Goal: Navigation & Orientation: Find specific page/section

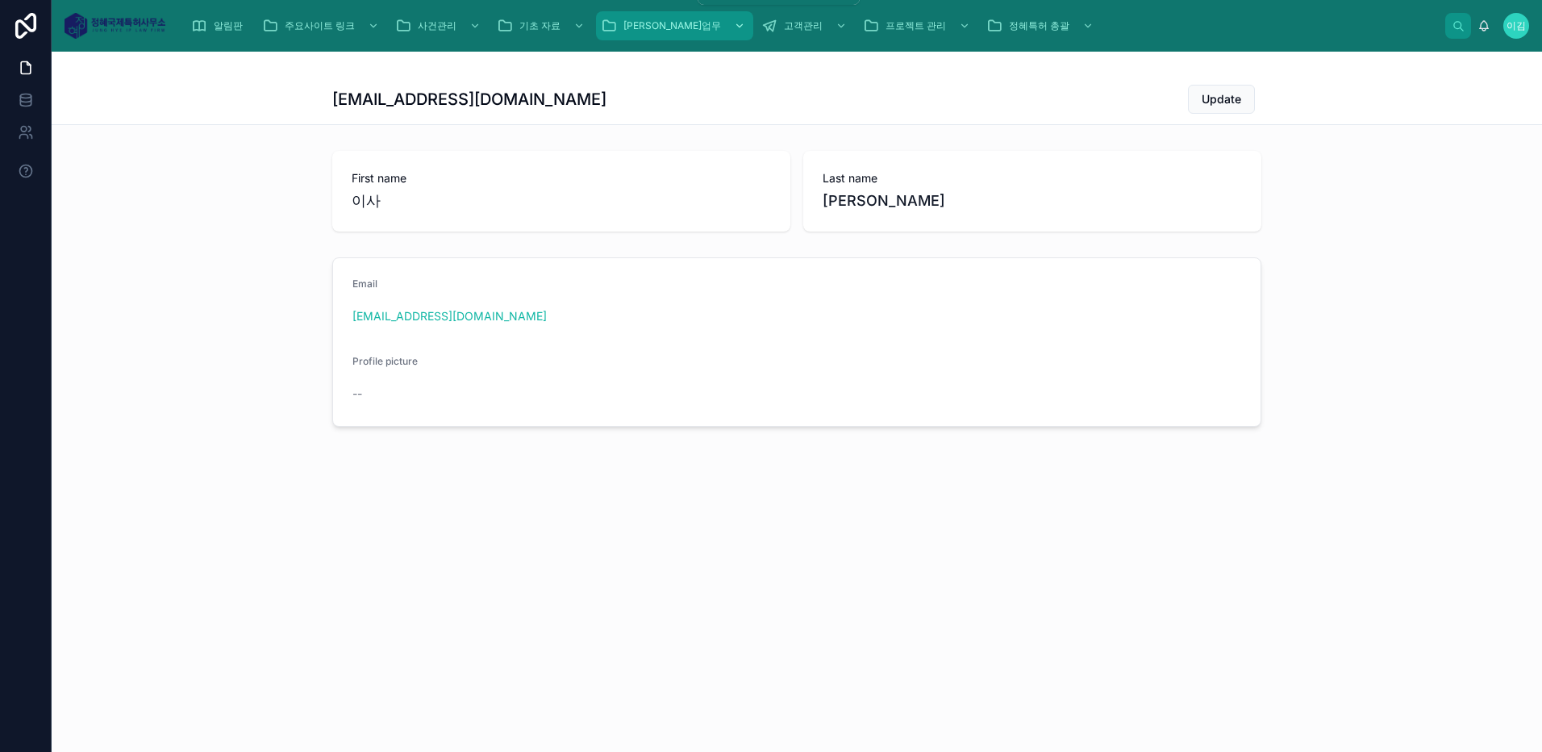
click at [734, 25] on icon "scrollable content" at bounding box center [739, 25] width 11 height 11
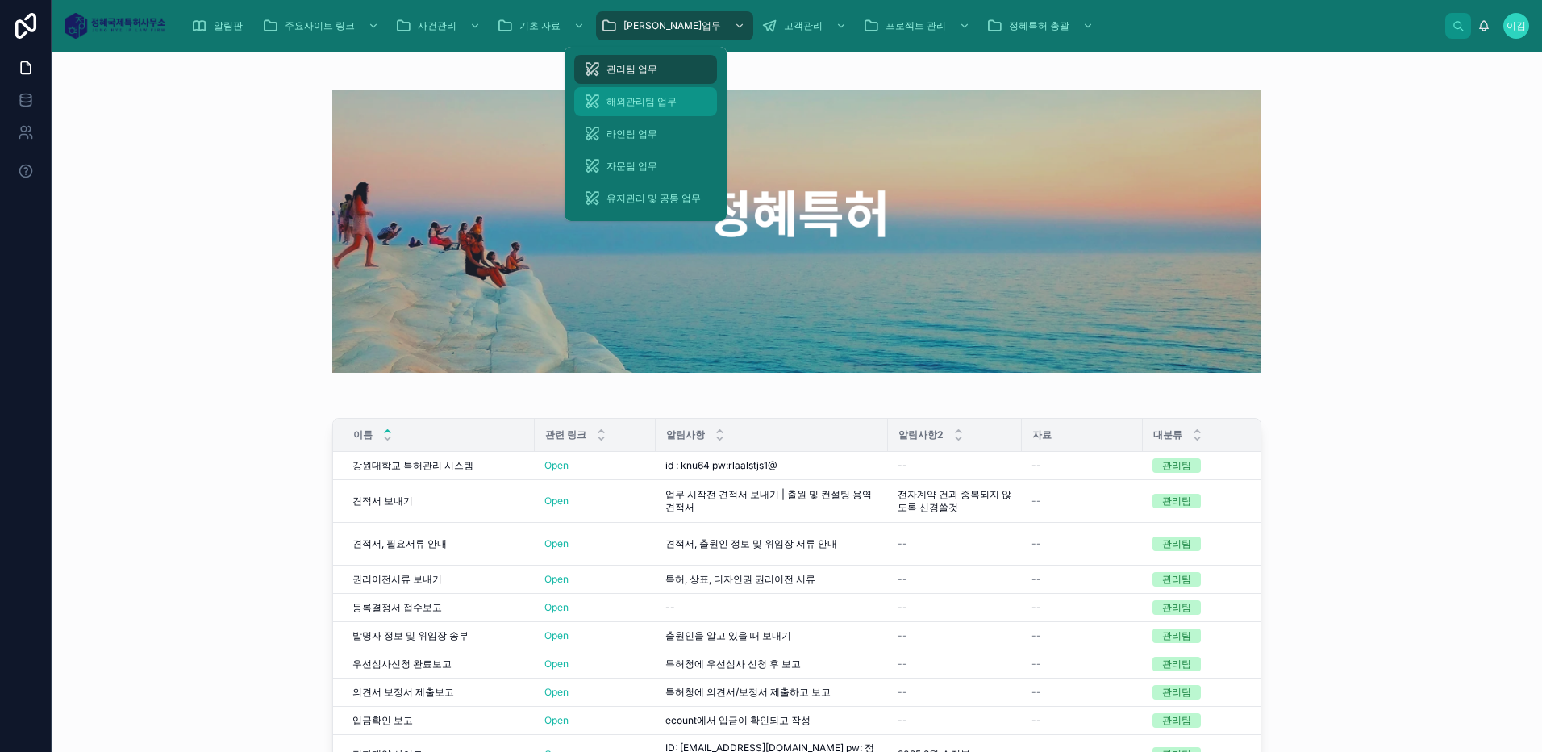
click at [637, 95] on span "해외관리팀 업무" at bounding box center [641, 101] width 70 height 13
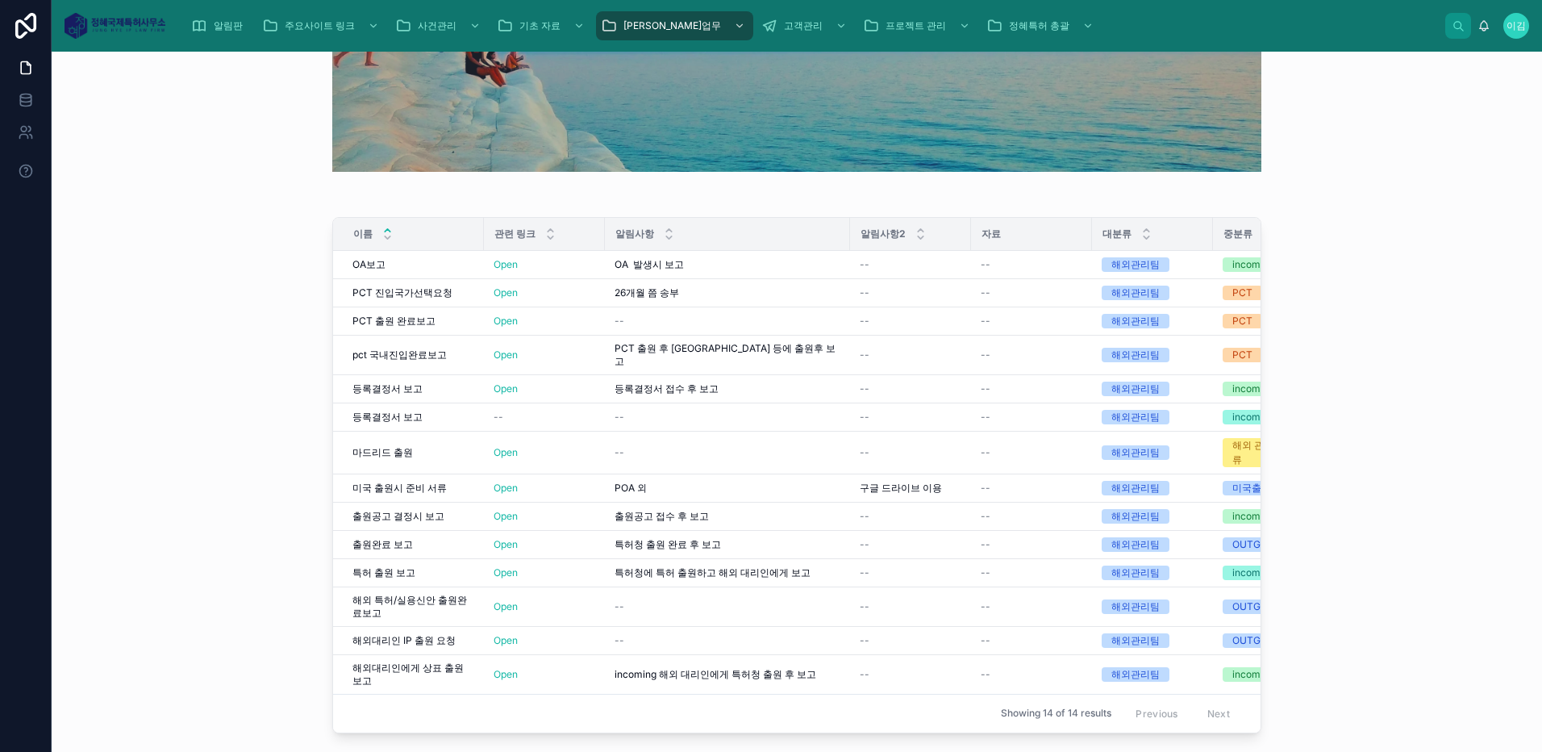
scroll to position [325, 0]
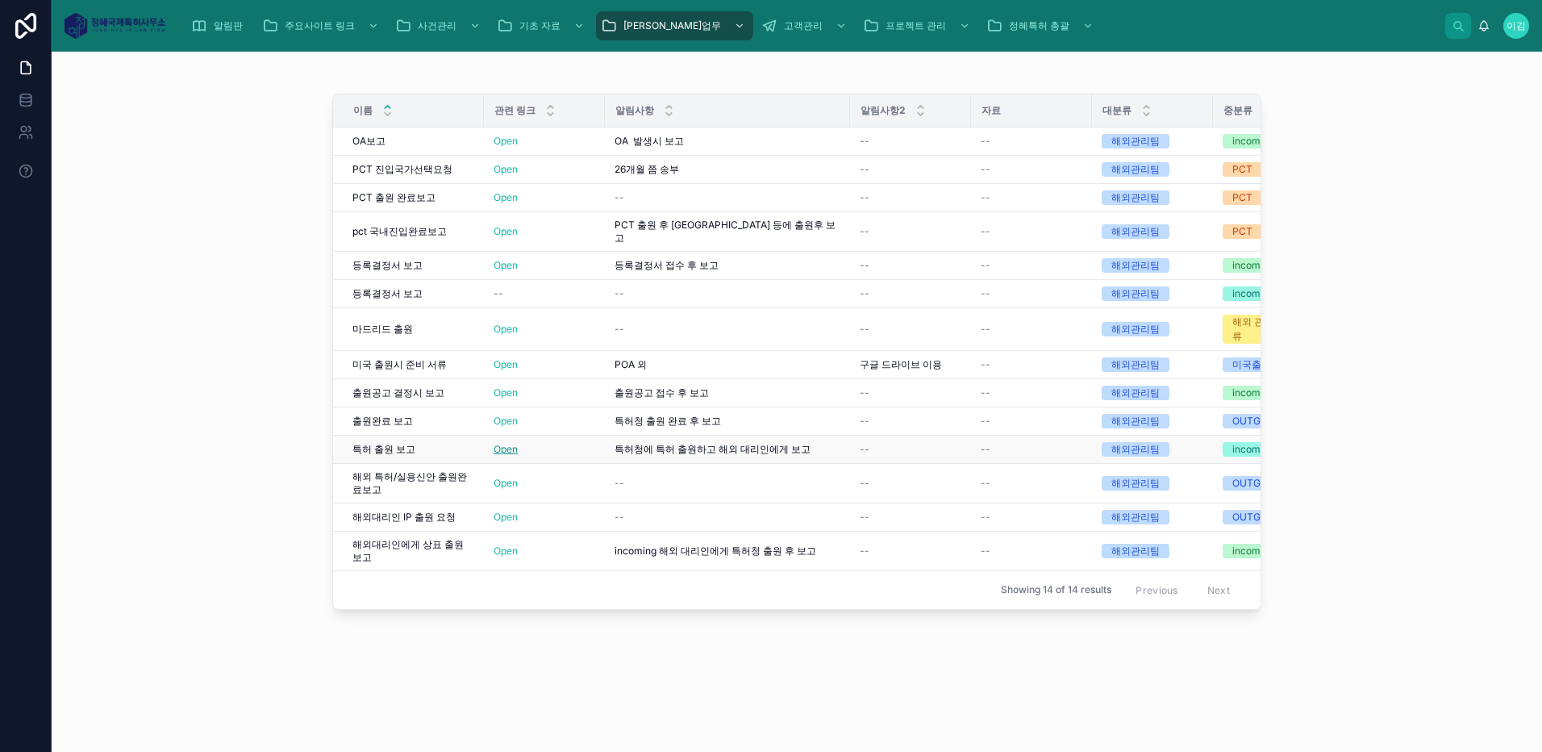
click at [494, 443] on link "Open" at bounding box center [506, 449] width 24 height 12
